Goal: Transaction & Acquisition: Obtain resource

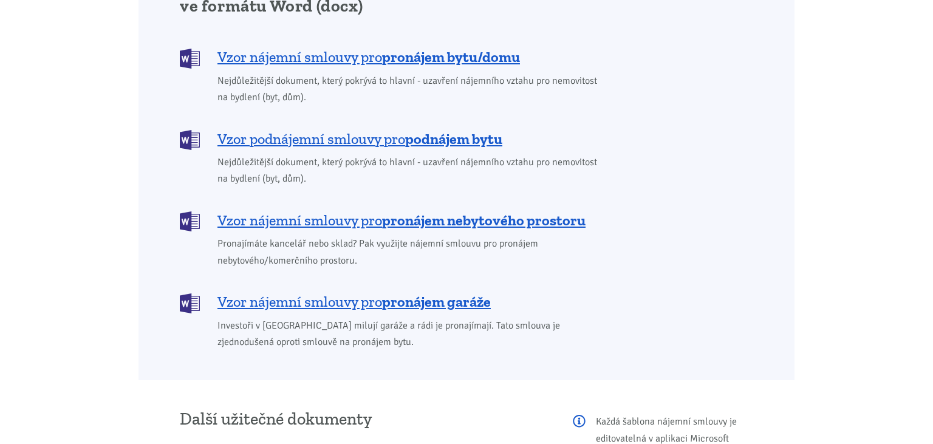
scroll to position [1058, 0]
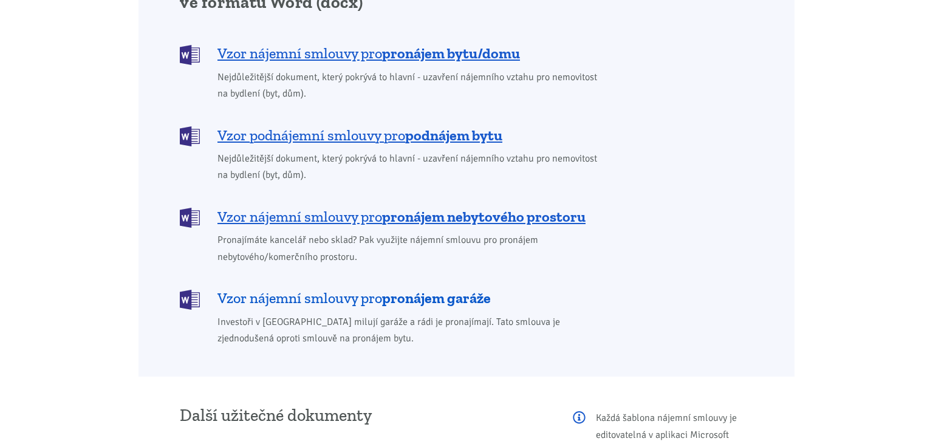
click at [284, 288] on span "Vzor nájemní smlouvy pro pronájem garáže" at bounding box center [353, 297] width 273 height 19
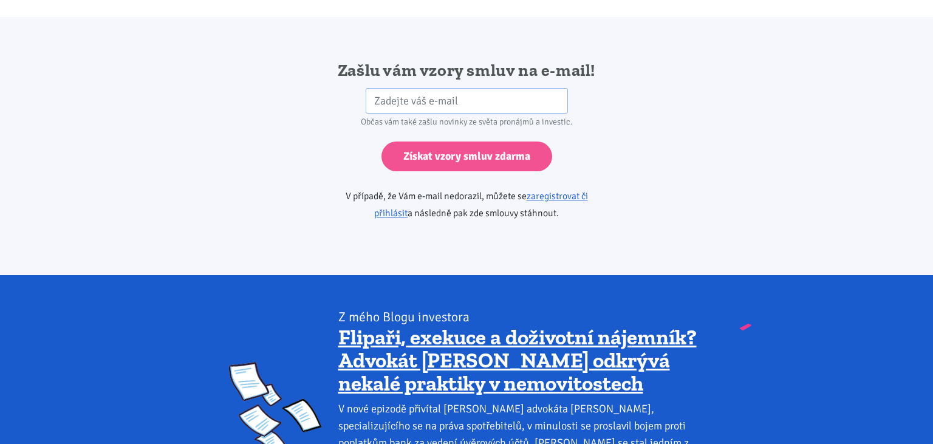
scroll to position [2028, 0]
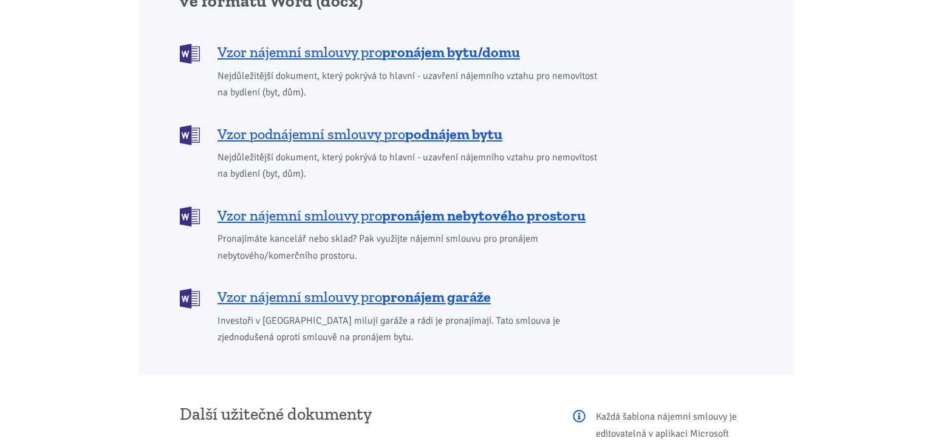
scroll to position [1058, 0]
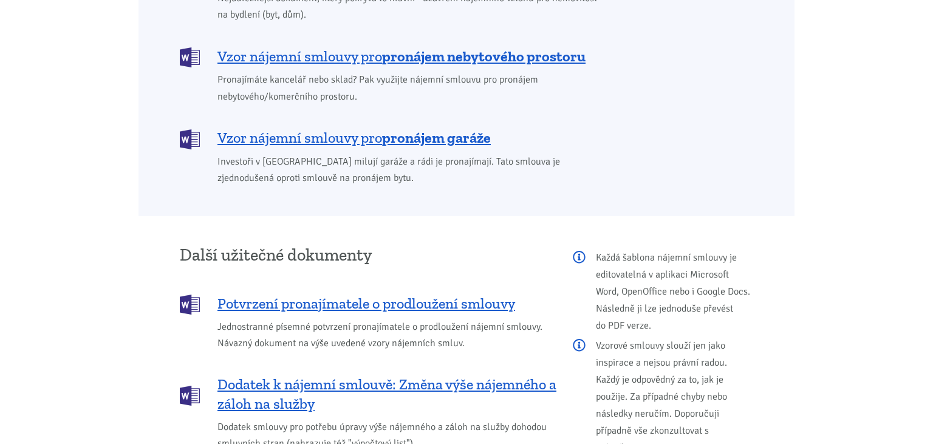
scroll to position [1250, 0]
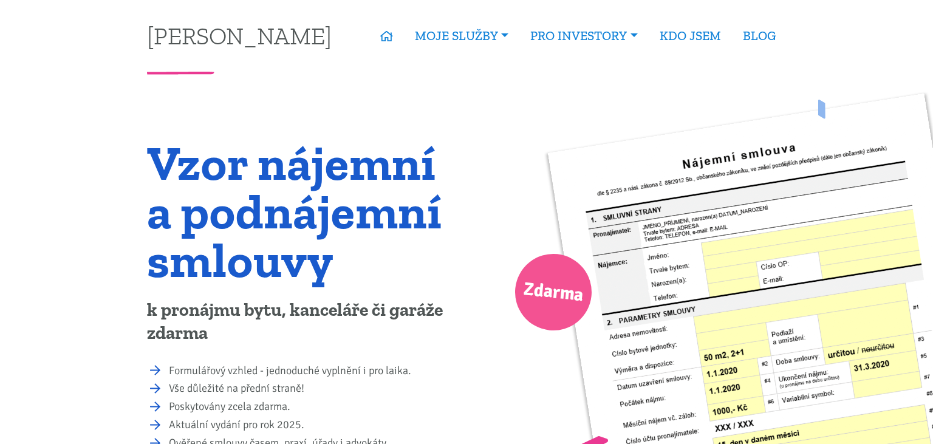
click at [216, 260] on h1 "Vzor nájemní a podnájemní smlouvy" at bounding box center [303, 211] width 312 height 146
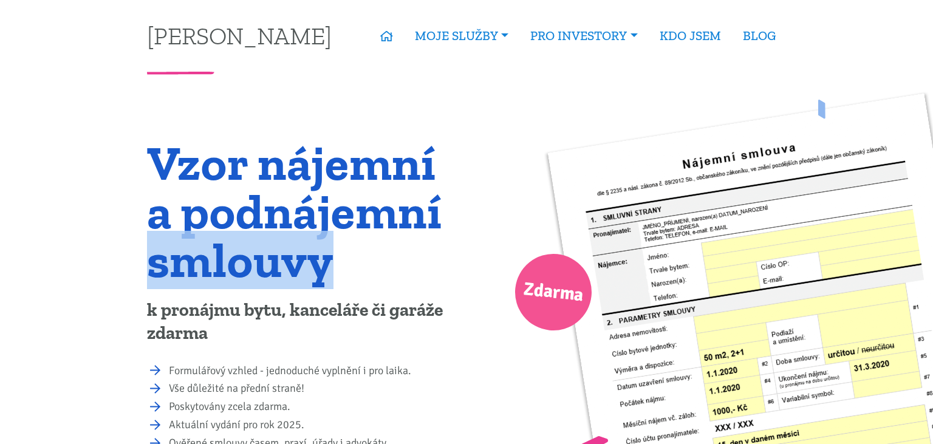
click at [216, 260] on h1 "Vzor nájemní a podnájemní smlouvy" at bounding box center [303, 211] width 312 height 146
